Goal: Task Accomplishment & Management: Complete application form

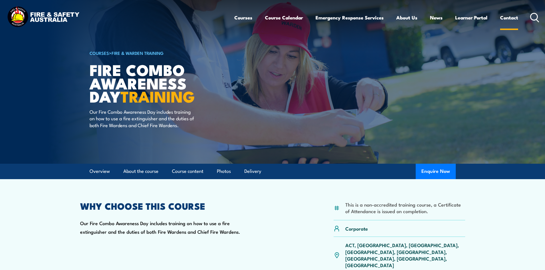
click at [512, 14] on link "Contact" at bounding box center [509, 17] width 18 height 15
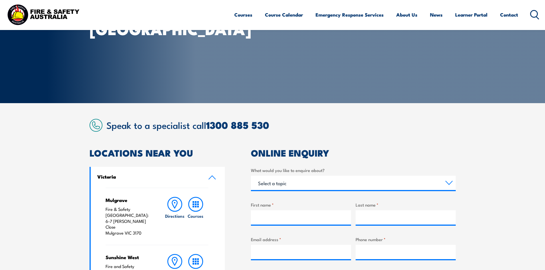
scroll to position [114, 0]
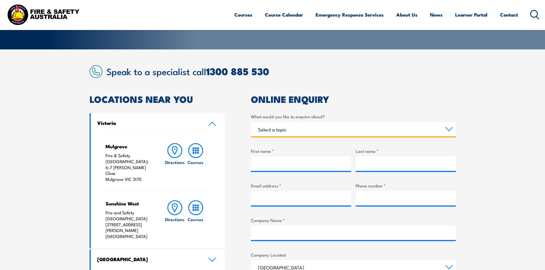
click at [291, 132] on select "Select a topic Training Emergency Response Services General Enquiry" at bounding box center [353, 129] width 205 height 14
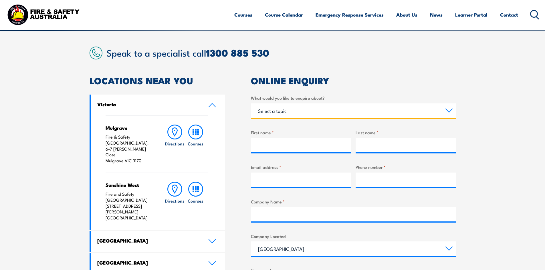
scroll to position [143, 0]
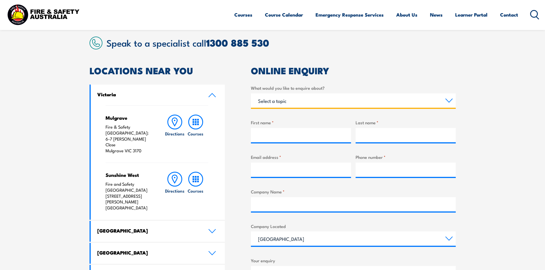
click at [285, 97] on select "Select a topic Training Emergency Response Services General Enquiry" at bounding box center [353, 101] width 205 height 14
select select "Training"
click at [251, 94] on select "Select a topic Training Emergency Response Services General Enquiry" at bounding box center [353, 101] width 205 height 14
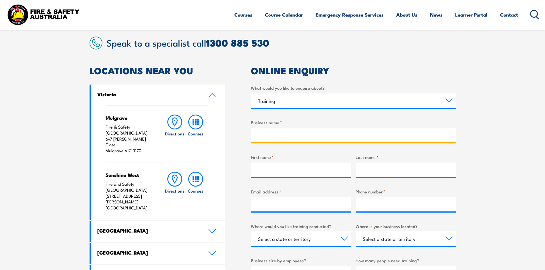
click at [272, 136] on input "Business name *" at bounding box center [353, 135] width 205 height 14
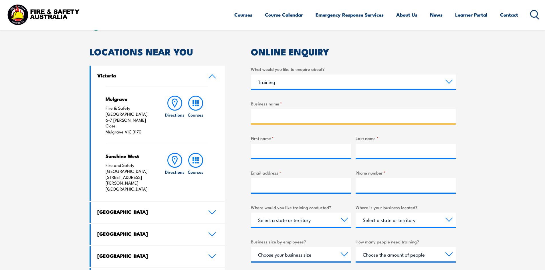
scroll to position [172, 0]
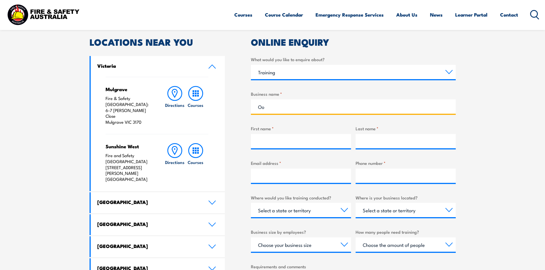
type input "O"
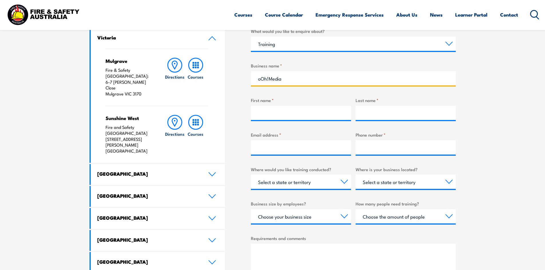
scroll to position [200, 0]
type input "oOh!Media"
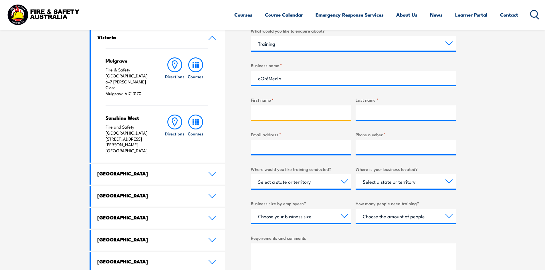
click at [290, 109] on input "First name *" at bounding box center [301, 113] width 100 height 14
type input "Sarit"
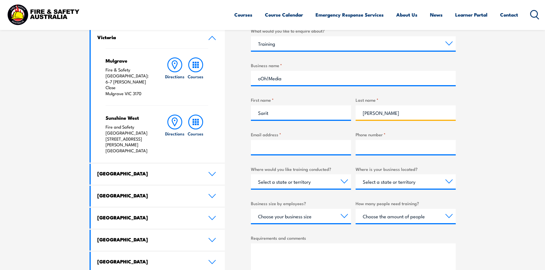
type input "[PERSON_NAME]"
click at [275, 149] on input "Email address *" at bounding box center [301, 147] width 100 height 14
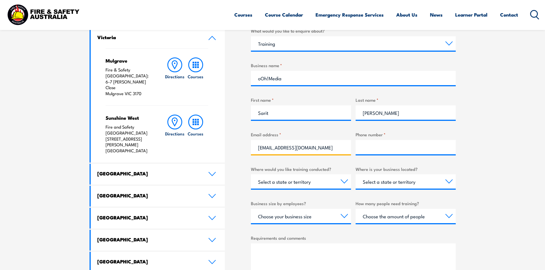
type input "[EMAIL_ADDRESS][DOMAIN_NAME]"
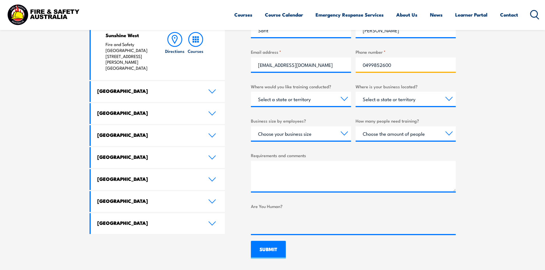
scroll to position [286, 0]
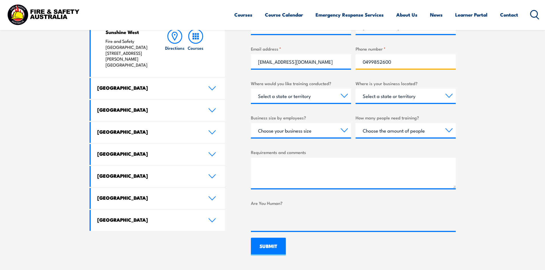
type input "0499852600"
click at [308, 98] on select "Select a state or territory Nationally - multiple locations [GEOGRAPHIC_DATA] […" at bounding box center [301, 96] width 100 height 14
select select "VIC"
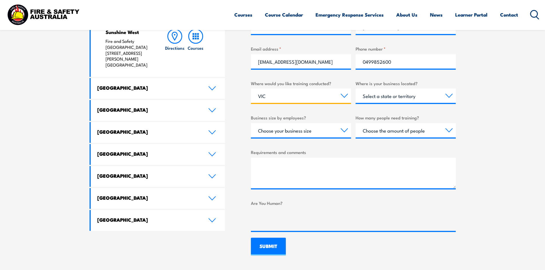
click at [251, 89] on select "Select a state or territory Nationally - multiple locations [GEOGRAPHIC_DATA] […" at bounding box center [301, 96] width 100 height 14
click at [380, 91] on select "Select a state or territory [GEOGRAPHIC_DATA] [GEOGRAPHIC_DATA] [GEOGRAPHIC_DAT…" at bounding box center [406, 96] width 100 height 14
select select "VIC"
click at [356, 89] on select "Select a state or territory [GEOGRAPHIC_DATA] [GEOGRAPHIC_DATA] [GEOGRAPHIC_DAT…" at bounding box center [406, 96] width 100 height 14
click at [314, 128] on select "Choose your business size 1 to 19 20 to 199 200+" at bounding box center [301, 130] width 100 height 14
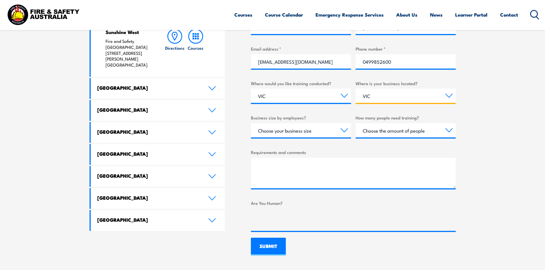
click at [370, 96] on select "Select a state or territory [GEOGRAPHIC_DATA] [GEOGRAPHIC_DATA] [GEOGRAPHIC_DAT…" at bounding box center [406, 96] width 100 height 14
click at [338, 130] on select "Choose your business size 1 to 19 20 to 199 200+" at bounding box center [301, 130] width 100 height 14
select select "20 to 199"
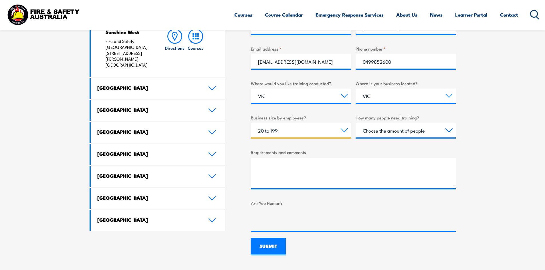
click at [251, 123] on select "Choose your business size 1 to 19 20 to 199 200+" at bounding box center [301, 130] width 100 height 14
click at [383, 126] on select "Choose the amount of people 1 to 4 5 to 19 20+" at bounding box center [406, 130] width 100 height 14
select select "1 to 4"
click at [356, 123] on select "Choose the amount of people 1 to 4 5 to 19 20+" at bounding box center [406, 130] width 100 height 14
click at [298, 157] on div "Requirements and comments" at bounding box center [353, 168] width 205 height 39
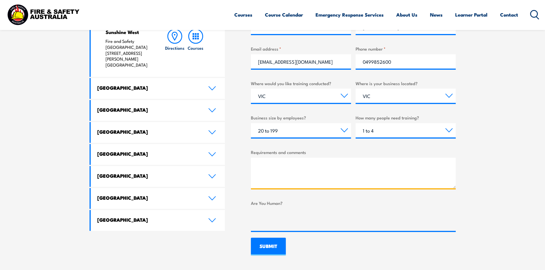
click at [301, 165] on textarea "Requirements and comments" at bounding box center [353, 173] width 205 height 31
type textarea "I am interested in using your organisation to conduct fire warde, chief warden …"
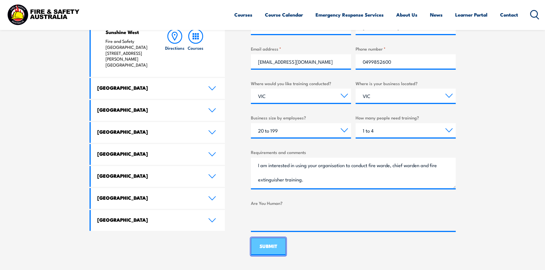
click at [277, 250] on input "SUBMIT" at bounding box center [268, 247] width 35 height 18
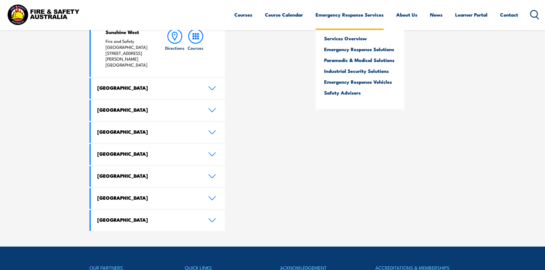
drag, startPoint x: 378, startPoint y: 90, endPoint x: 387, endPoint y: 34, distance: 56.3
click at [378, 90] on link "Safety Advisers" at bounding box center [360, 92] width 72 height 5
